Goal: Information Seeking & Learning: Learn about a topic

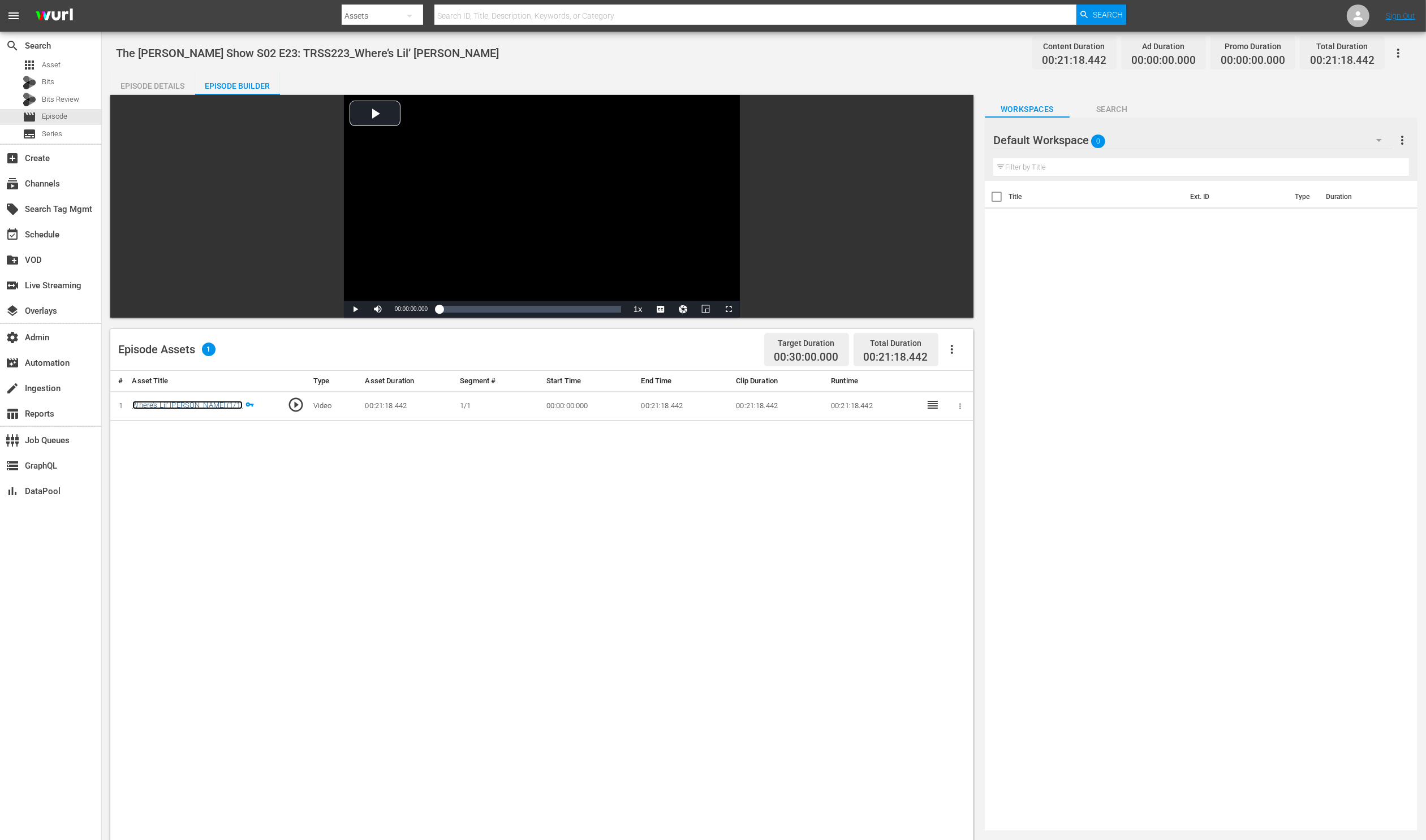
click at [185, 407] on link "Where’s Lil’ [PERSON_NAME] (1/1)" at bounding box center [188, 405] width 111 height 9
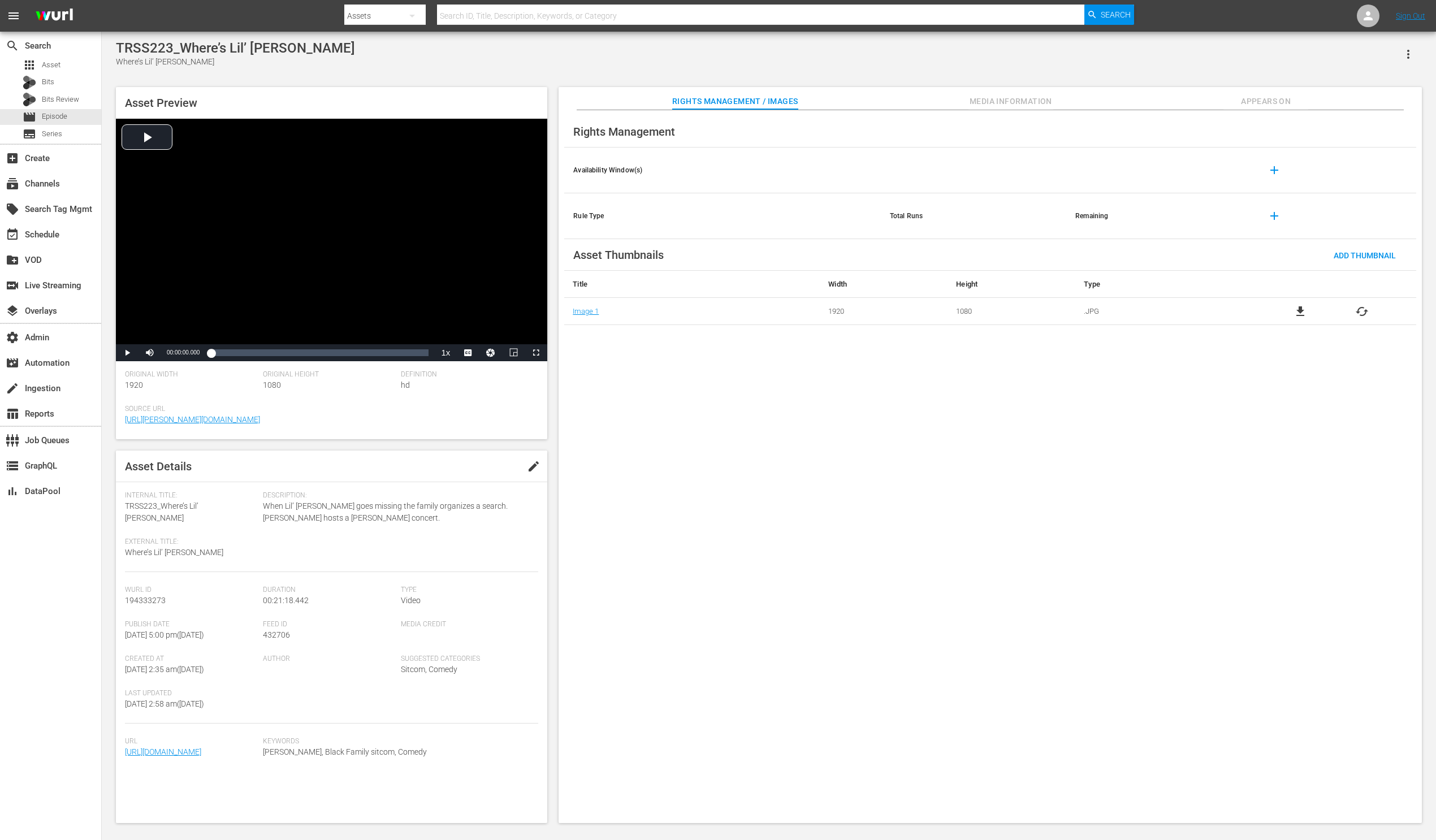
click at [137, 596] on span "194333273" at bounding box center [145, 600] width 40 height 9
copy span "194333273"
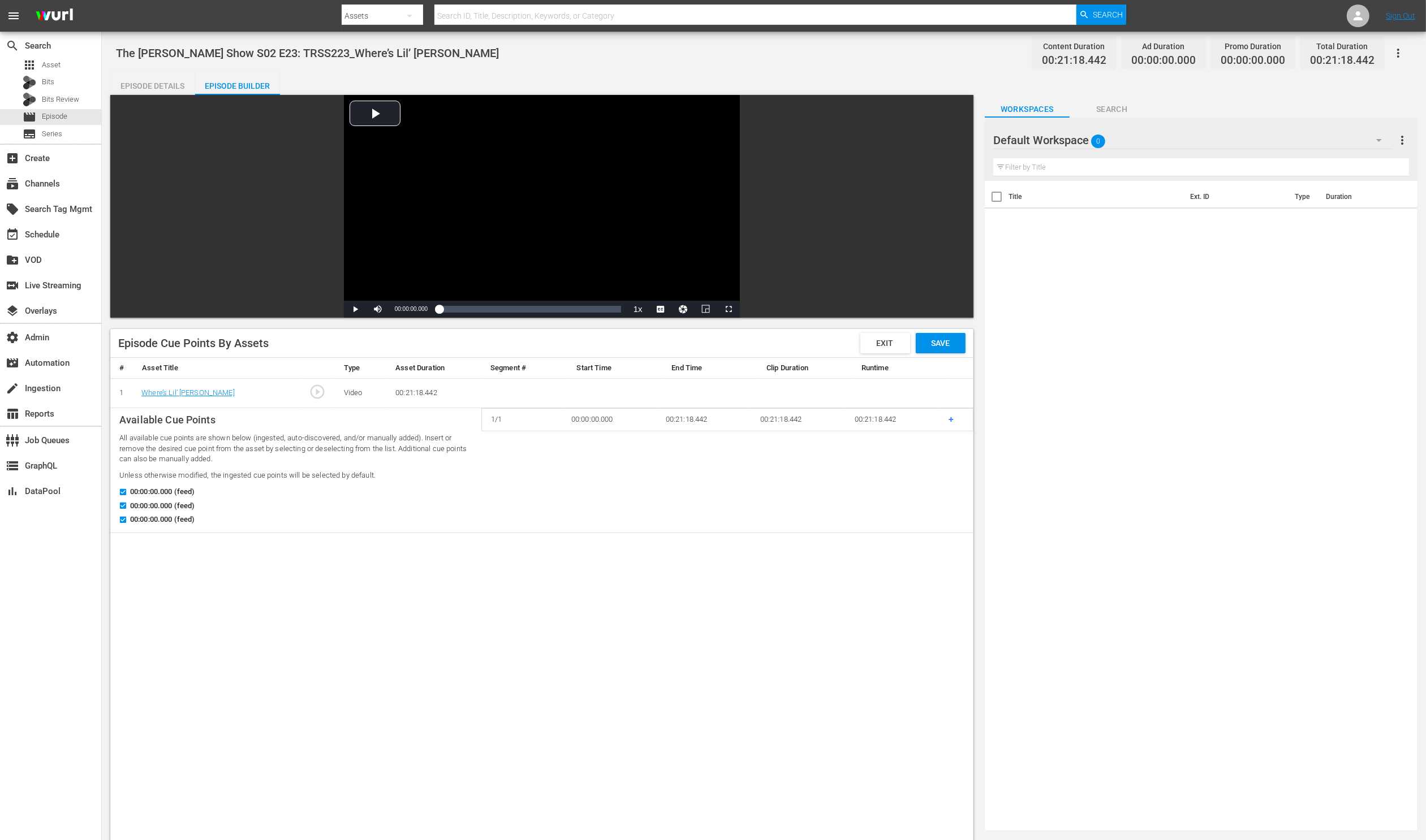
click at [158, 83] on div "Episode Details" at bounding box center [153, 86] width 85 height 27
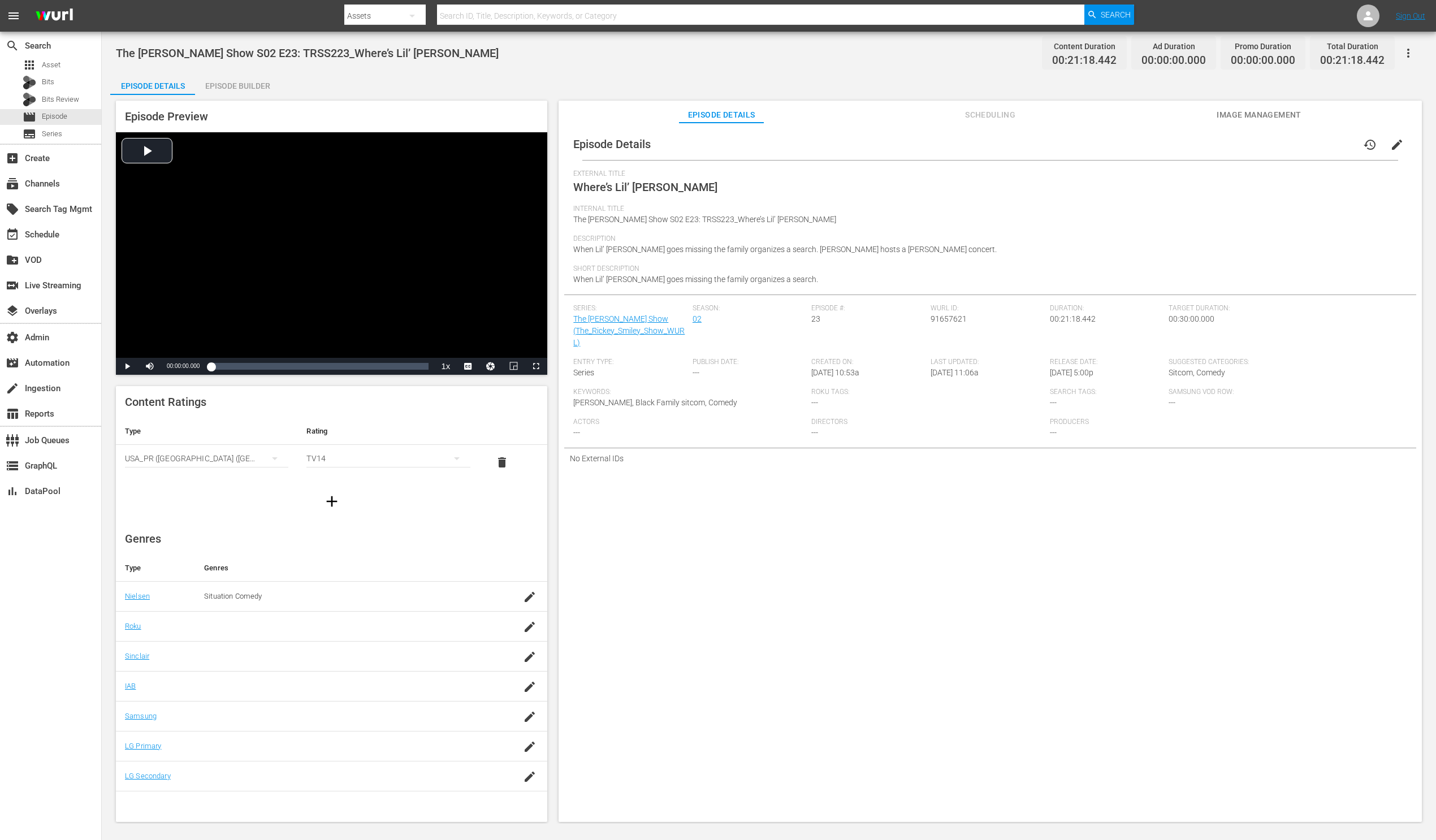
click at [242, 85] on div "Episode Builder" at bounding box center [237, 86] width 85 height 27
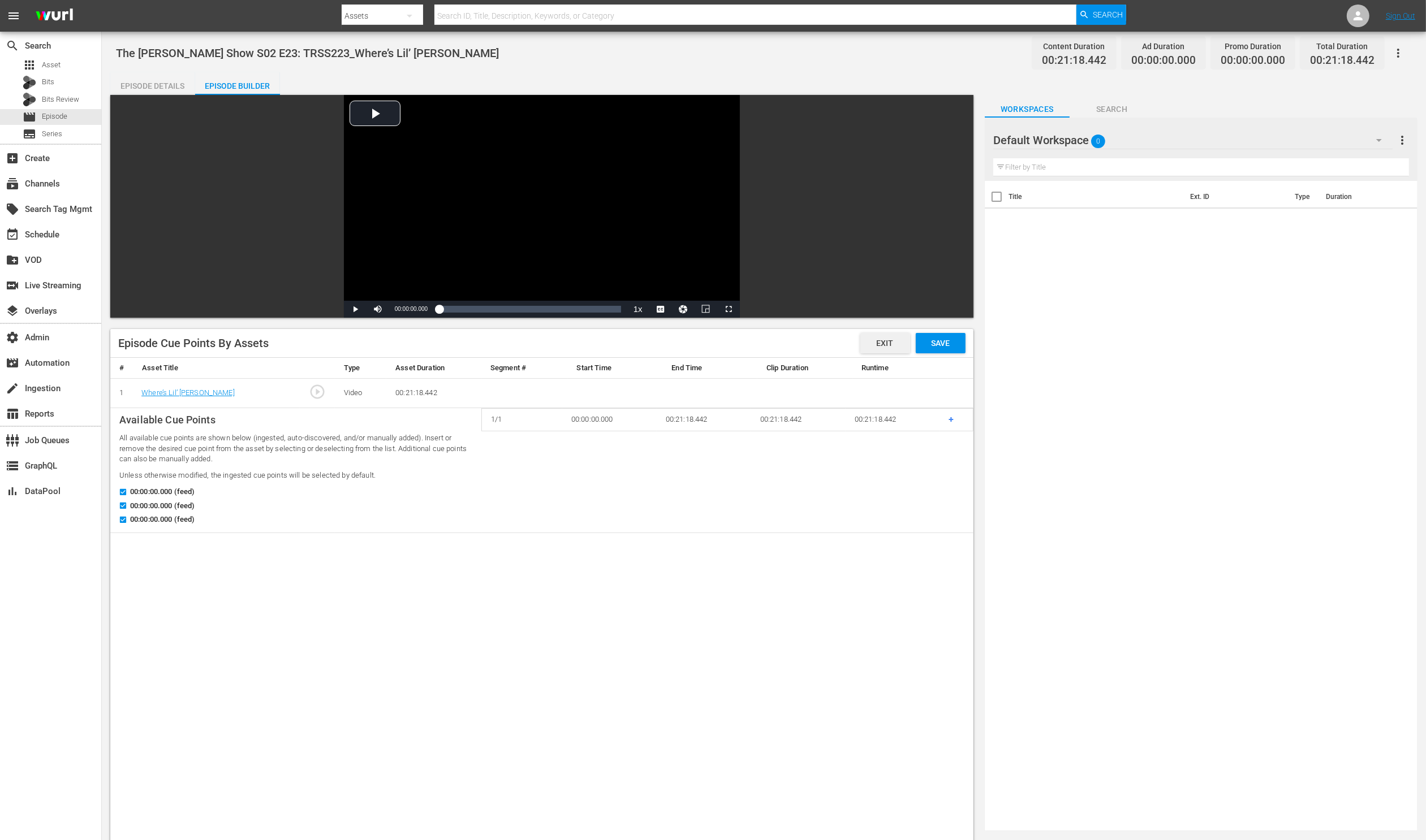
click at [890, 340] on span "Exit" at bounding box center [885, 343] width 35 height 9
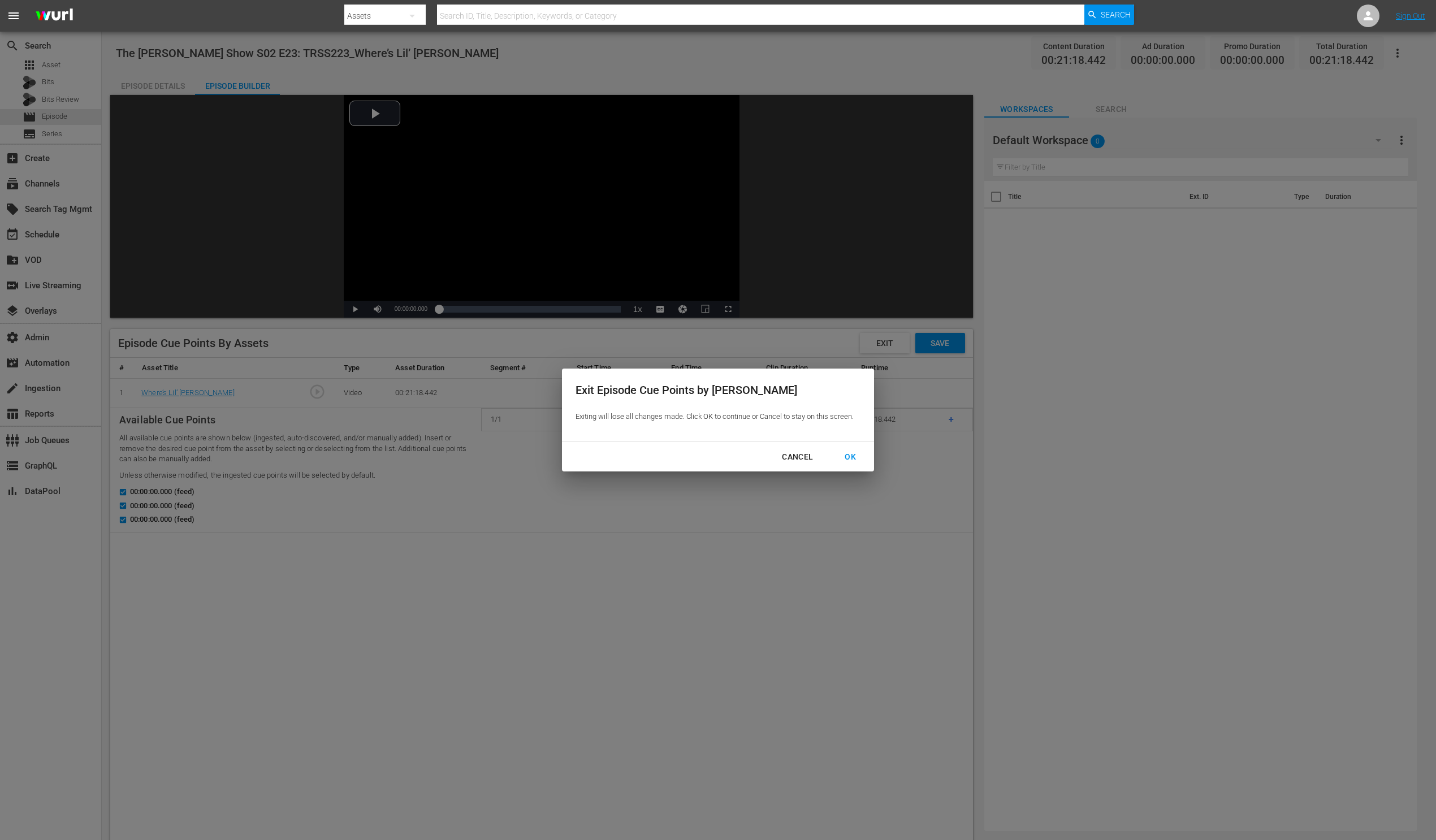
click at [856, 459] on div "OK" at bounding box center [850, 457] width 30 height 14
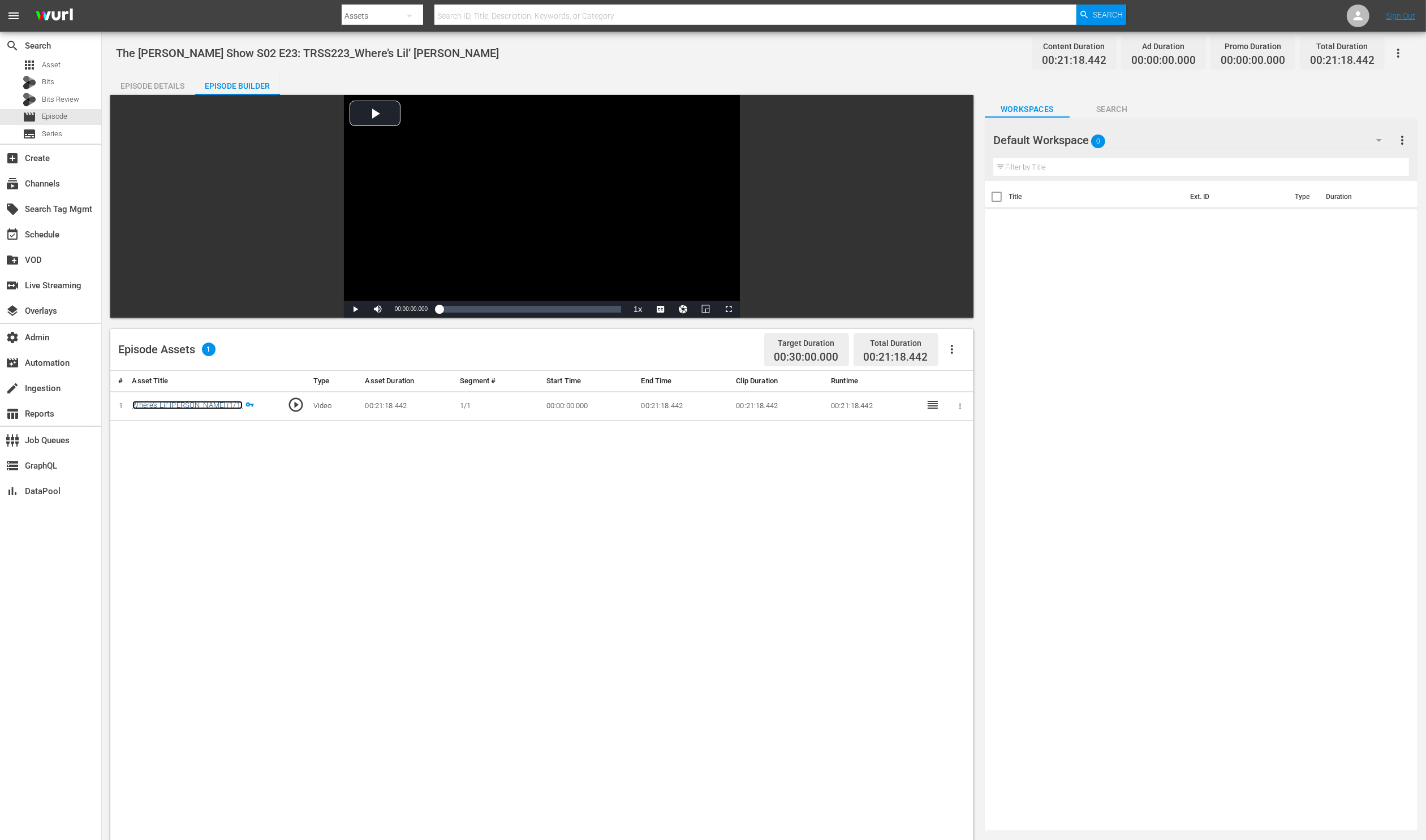
click at [193, 404] on link "Where’s Lil’ [PERSON_NAME] (1/1)" at bounding box center [188, 405] width 111 height 9
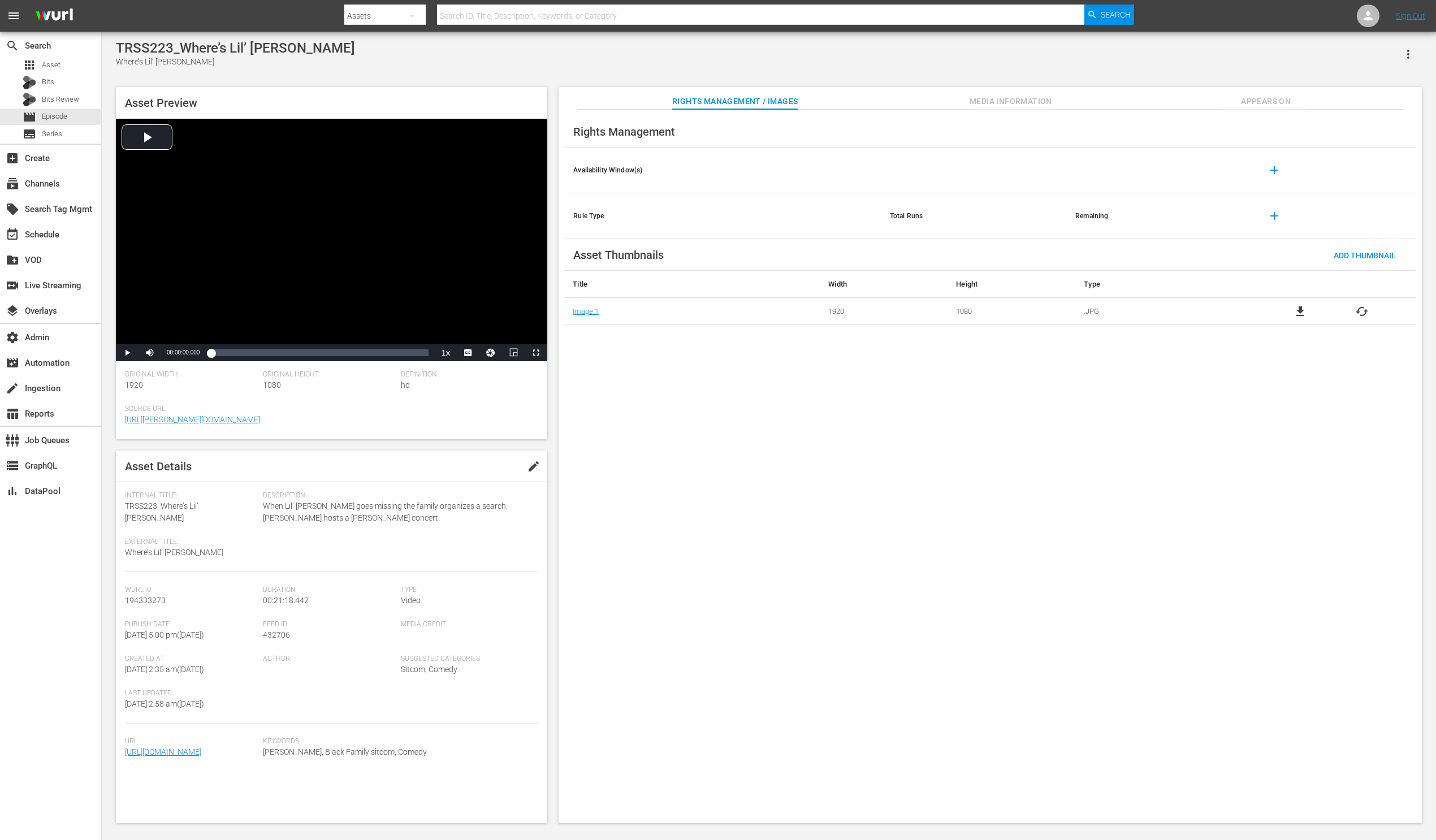
click at [149, 596] on span "194333273" at bounding box center [145, 600] width 40 height 9
copy span "194333273"
click at [54, 67] on span "Asset" at bounding box center [51, 65] width 19 height 12
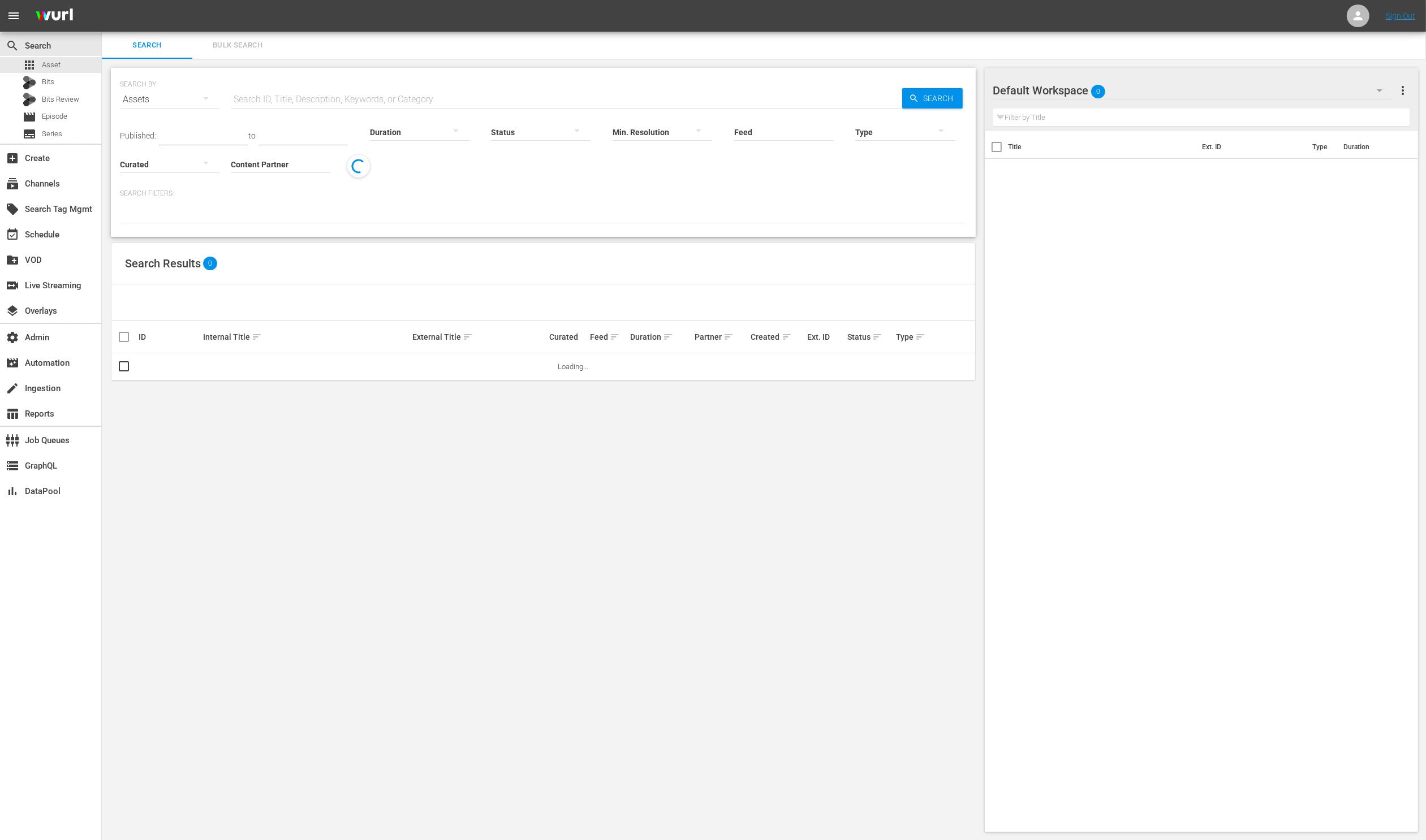
click at [385, 84] on div "SEARCH BY Search By Assets Search ID, Title, Description, Keywords, or Category…" at bounding box center [543, 93] width 847 height 40
click at [392, 91] on input "text" at bounding box center [567, 100] width 671 height 27
paste input "194333273"
type input "194333273"
click at [939, 101] on span "Search" at bounding box center [940, 98] width 43 height 20
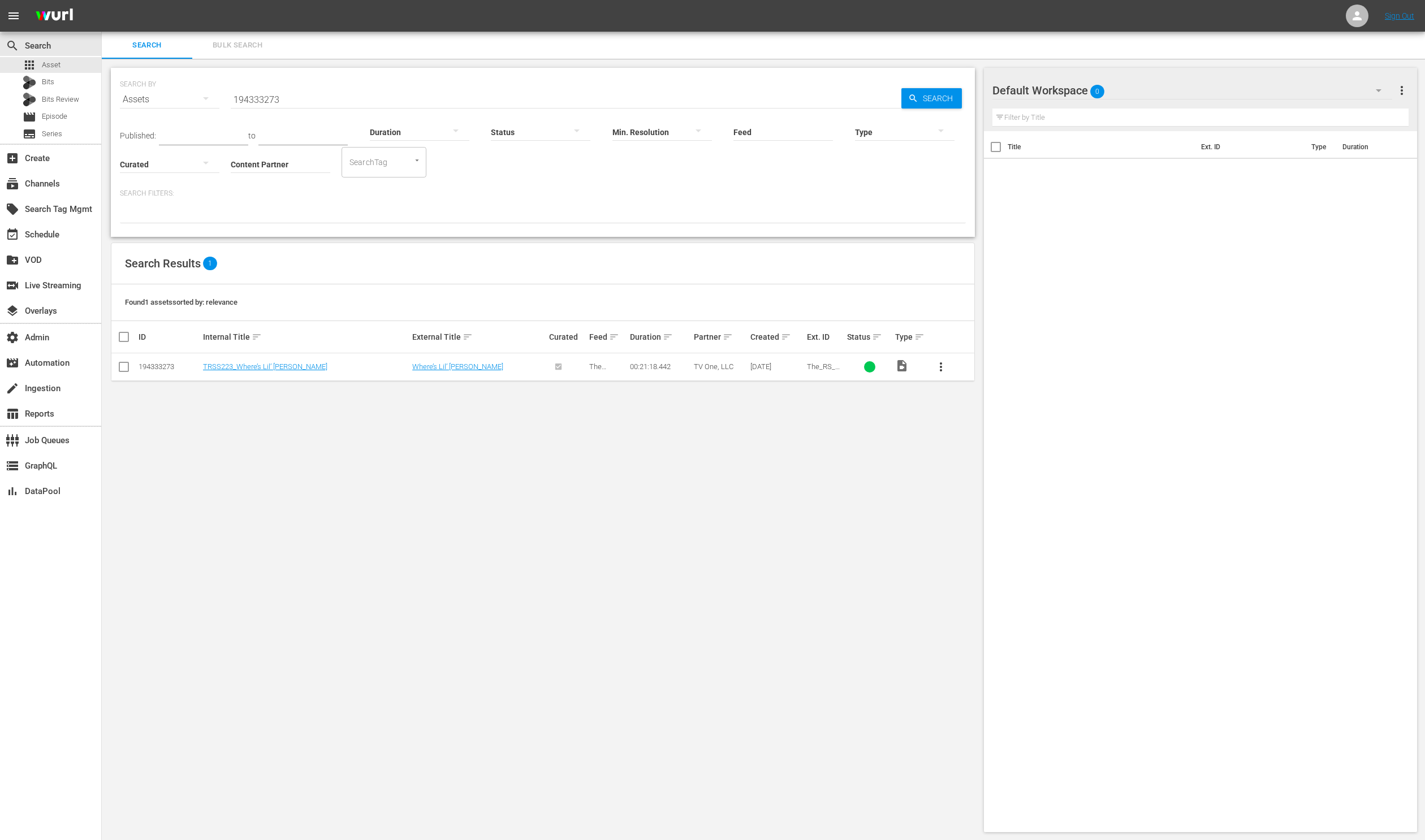
click at [713, 168] on div "Published: to Duration Status Min. Resolution Feed Feed Title Type Curated Cont…" at bounding box center [543, 145] width 846 height 64
click at [435, 363] on link "Where’s Lil’ [PERSON_NAME]" at bounding box center [457, 366] width 91 height 9
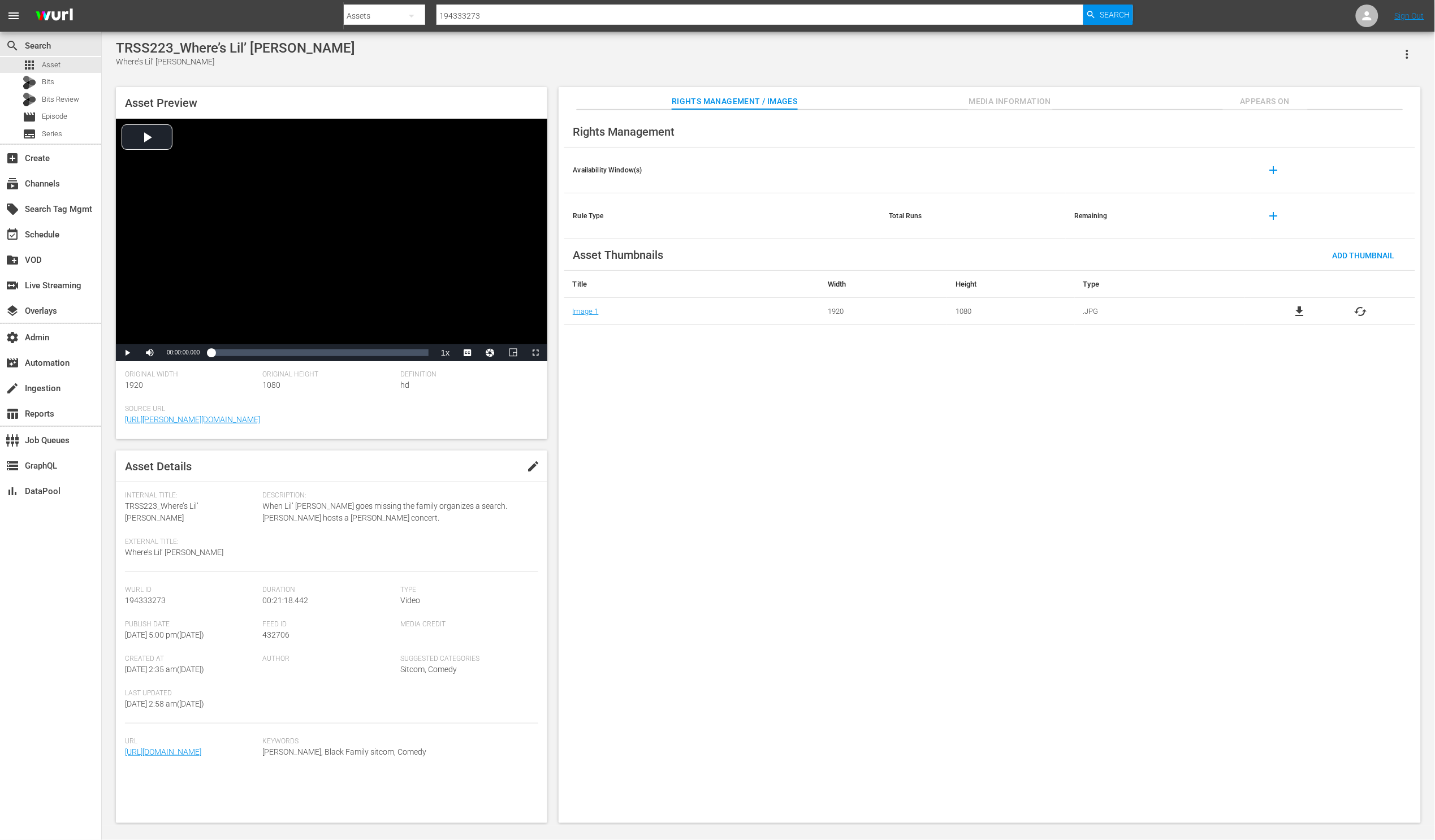
click at [1007, 94] on span "Media Information" at bounding box center [1010, 101] width 85 height 14
